Goal: Transaction & Acquisition: Purchase product/service

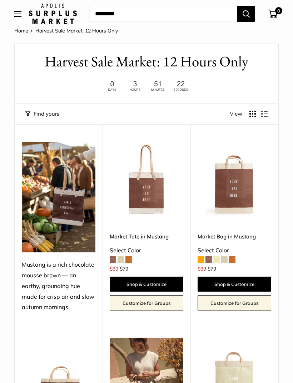
click at [124, 253] on div "Select Color" at bounding box center [147, 250] width 74 height 11
click at [121, 260] on span at bounding box center [120, 259] width 6 height 6
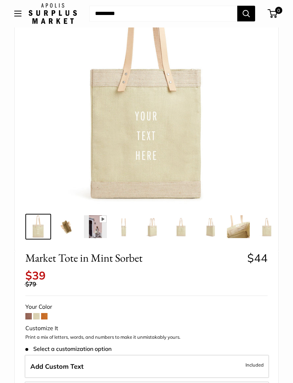
scroll to position [90, 0]
click at [47, 313] on span at bounding box center [44, 316] width 6 height 6
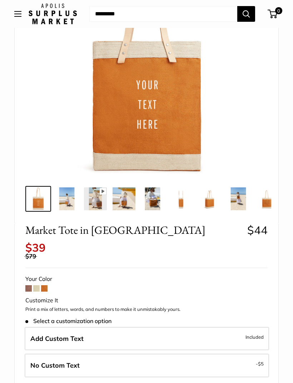
scroll to position [223, 0]
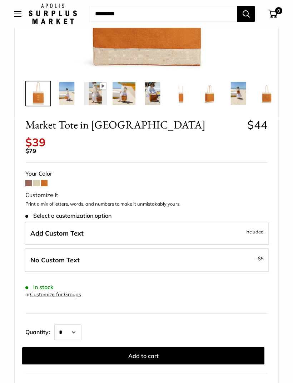
click at [223, 226] on label "Add Custom Text Included" at bounding box center [147, 234] width 244 height 24
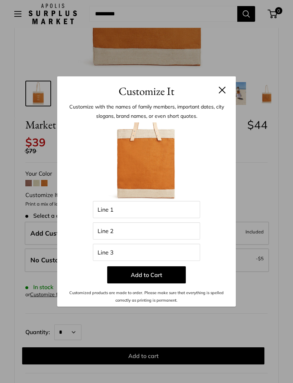
click at [14, 167] on div "Customize It Customize with the names of family members, important dates, city …" at bounding box center [146, 191] width 293 height 383
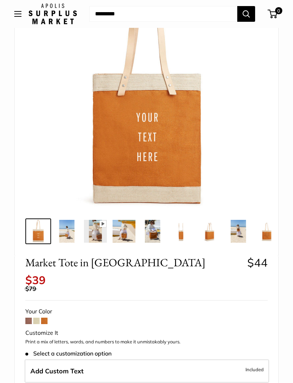
scroll to position [11, 0]
